Goal: Task Accomplishment & Management: Use online tool/utility

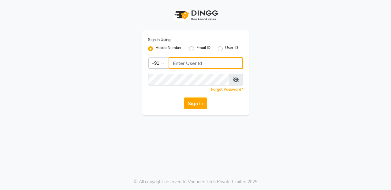
click at [172, 62] on input "Username" at bounding box center [206, 63] width 74 height 12
type input "8169518462"
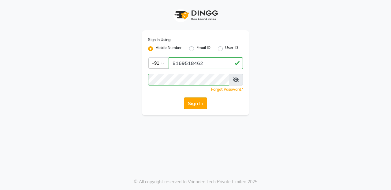
click at [197, 103] on button "Sign In" at bounding box center [195, 103] width 23 height 12
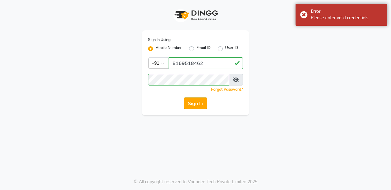
click at [193, 99] on button "Sign In" at bounding box center [195, 103] width 23 height 12
click at [193, 103] on button "Sign In" at bounding box center [195, 103] width 23 height 12
click at [193, 103] on div "Sign In" at bounding box center [195, 103] width 95 height 12
click at [193, 103] on button "Sign In" at bounding box center [195, 103] width 23 height 12
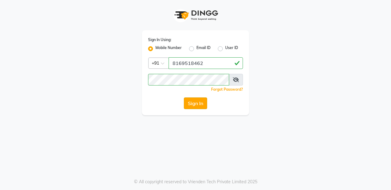
click at [193, 103] on button "Sign In" at bounding box center [195, 103] width 23 height 12
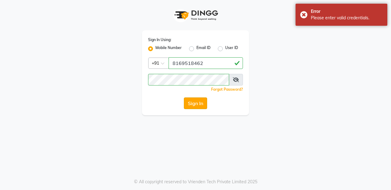
click at [192, 104] on button "Sign In" at bounding box center [195, 103] width 23 height 12
click at [192, 104] on div "Sign In" at bounding box center [195, 103] width 95 height 12
click at [192, 104] on button "Sign In" at bounding box center [195, 103] width 23 height 12
click at [192, 104] on div "Sign In" at bounding box center [195, 103] width 95 height 12
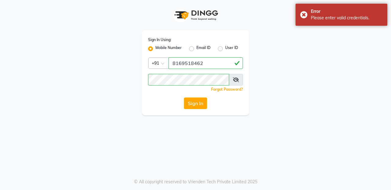
click at [236, 78] on icon at bounding box center [236, 79] width 6 height 5
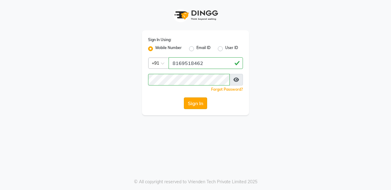
click at [189, 105] on button "Sign In" at bounding box center [195, 103] width 23 height 12
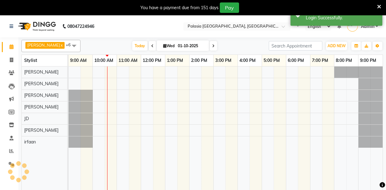
select select "en"
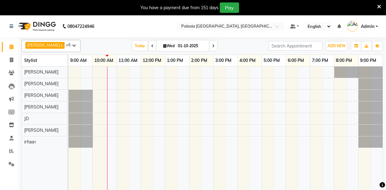
scroll to position [15, 0]
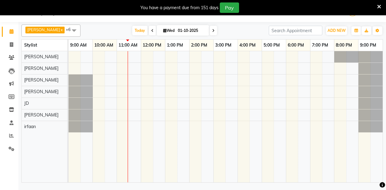
click at [23, 160] on div "Kaif [PERSON_NAME] Priyanka [PERSON_NAME] [PERSON_NAME] [PERSON_NAME] [PERSON_N…" at bounding box center [47, 116] width 51 height 131
click at [165, 130] on div at bounding box center [226, 116] width 314 height 131
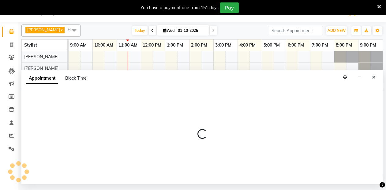
select select "92824"
select select "tentative"
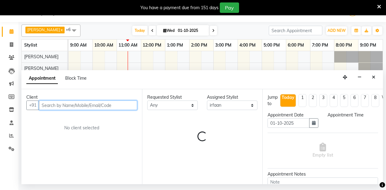
select select "750"
